Goal: Information Seeking & Learning: Learn about a topic

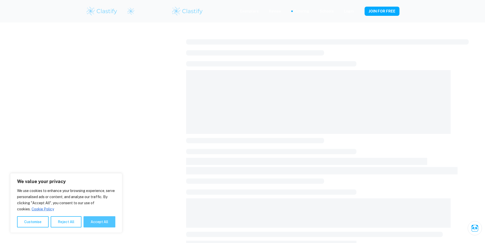
click at [100, 221] on button "Accept All" at bounding box center [100, 221] width 32 height 11
checkbox input "true"
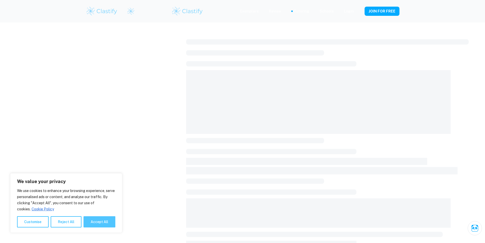
checkbox input "true"
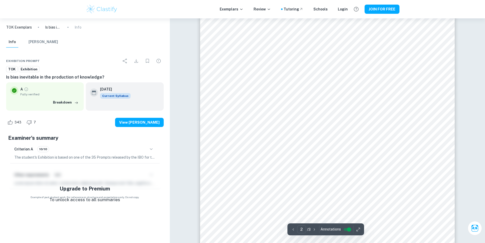
scroll to position [520, 0]
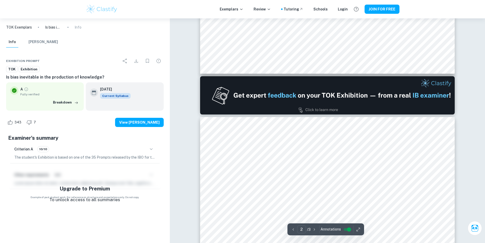
type input "1"
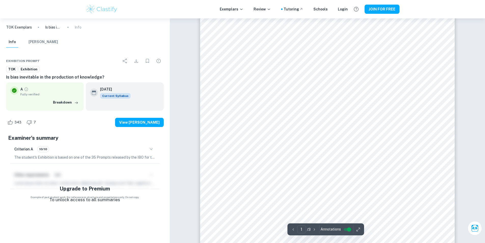
scroll to position [102, 0]
